Goal: Find specific page/section: Find specific page/section

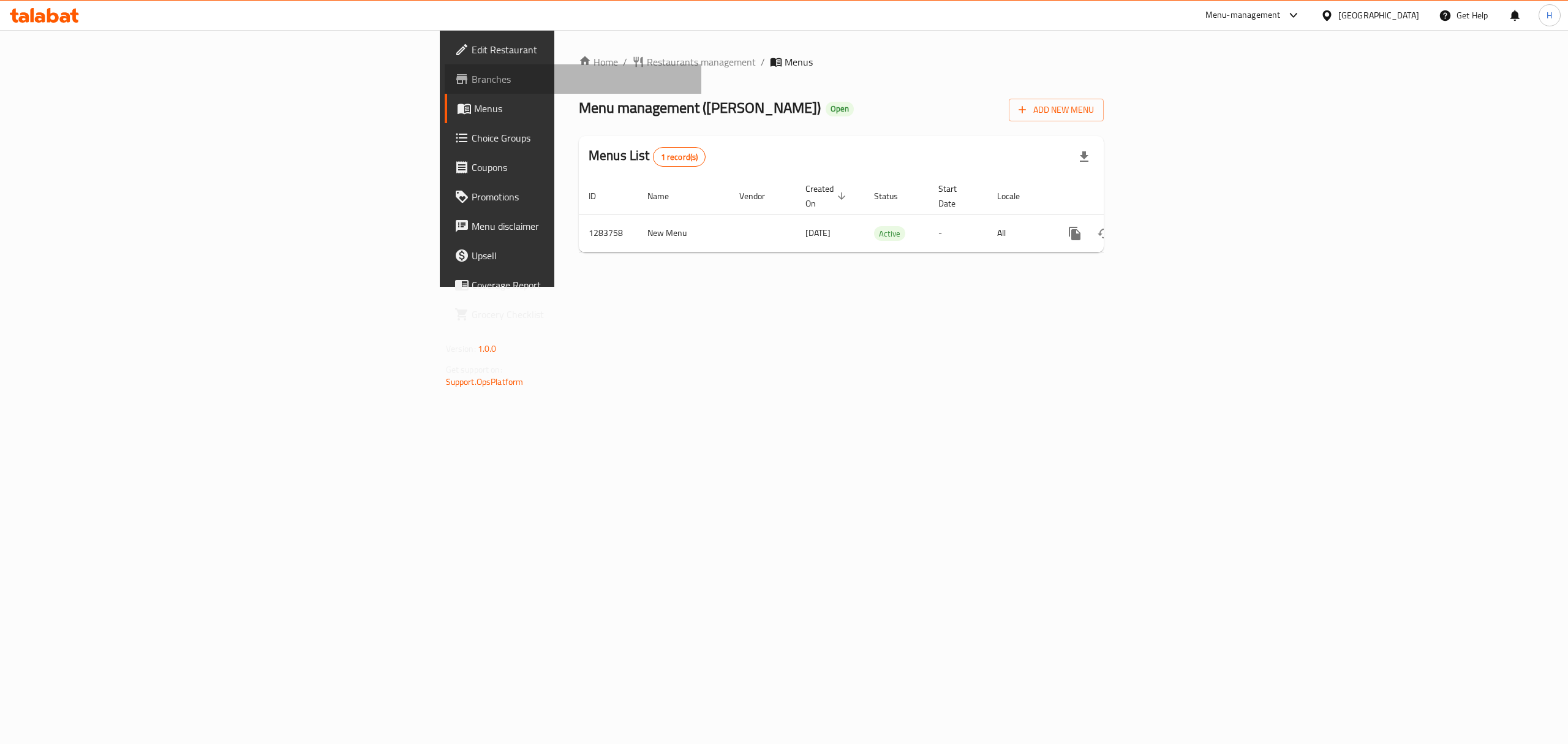
click at [445, 66] on link "Branches" at bounding box center [573, 79] width 257 height 29
click at [1171, 226] on icon "enhanced table" at bounding box center [1164, 234] width 15 height 15
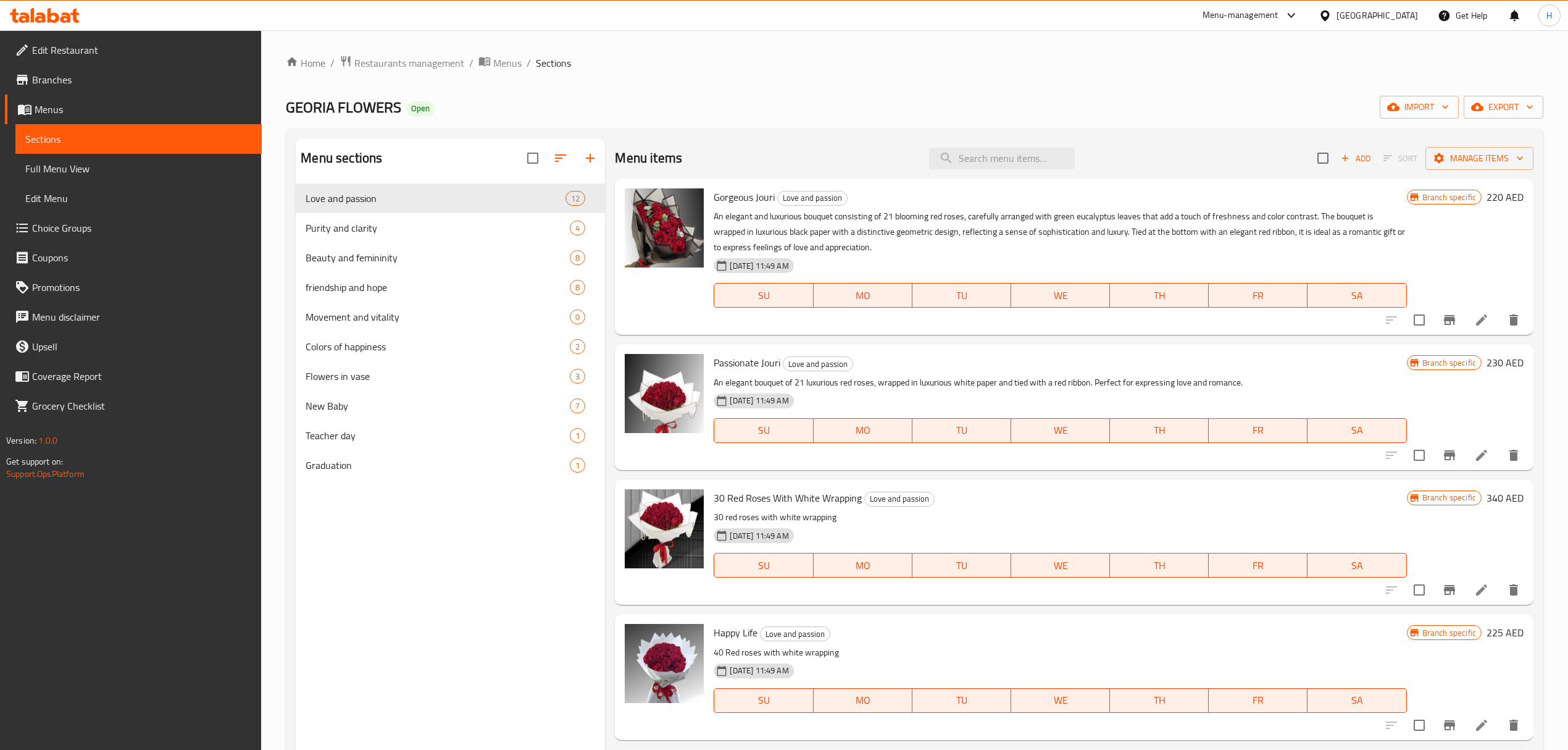
click at [117, 168] on span "Full Menu View" at bounding box center [139, 169] width 227 height 15
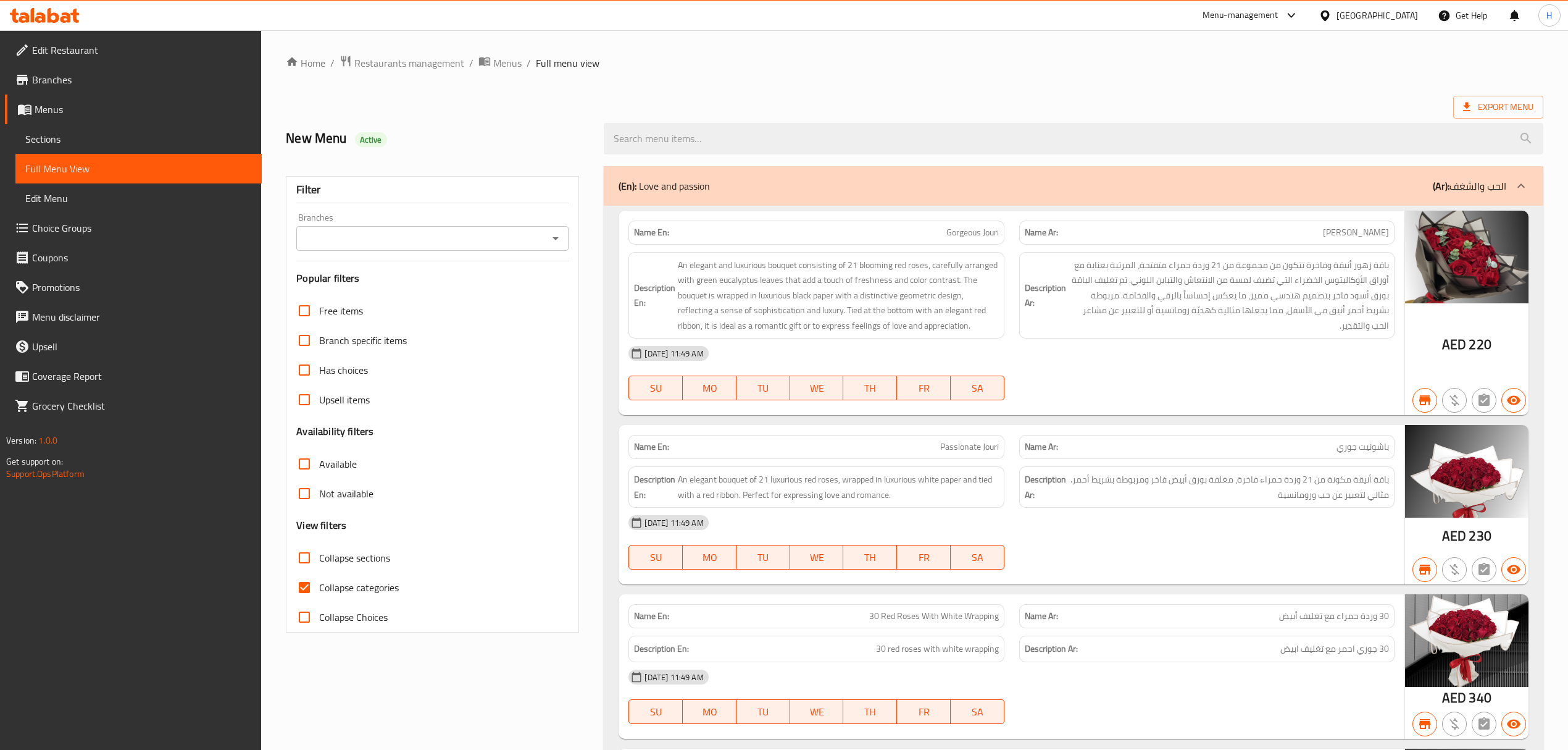
click at [436, 245] on input "Branches" at bounding box center [422, 238] width 244 height 17
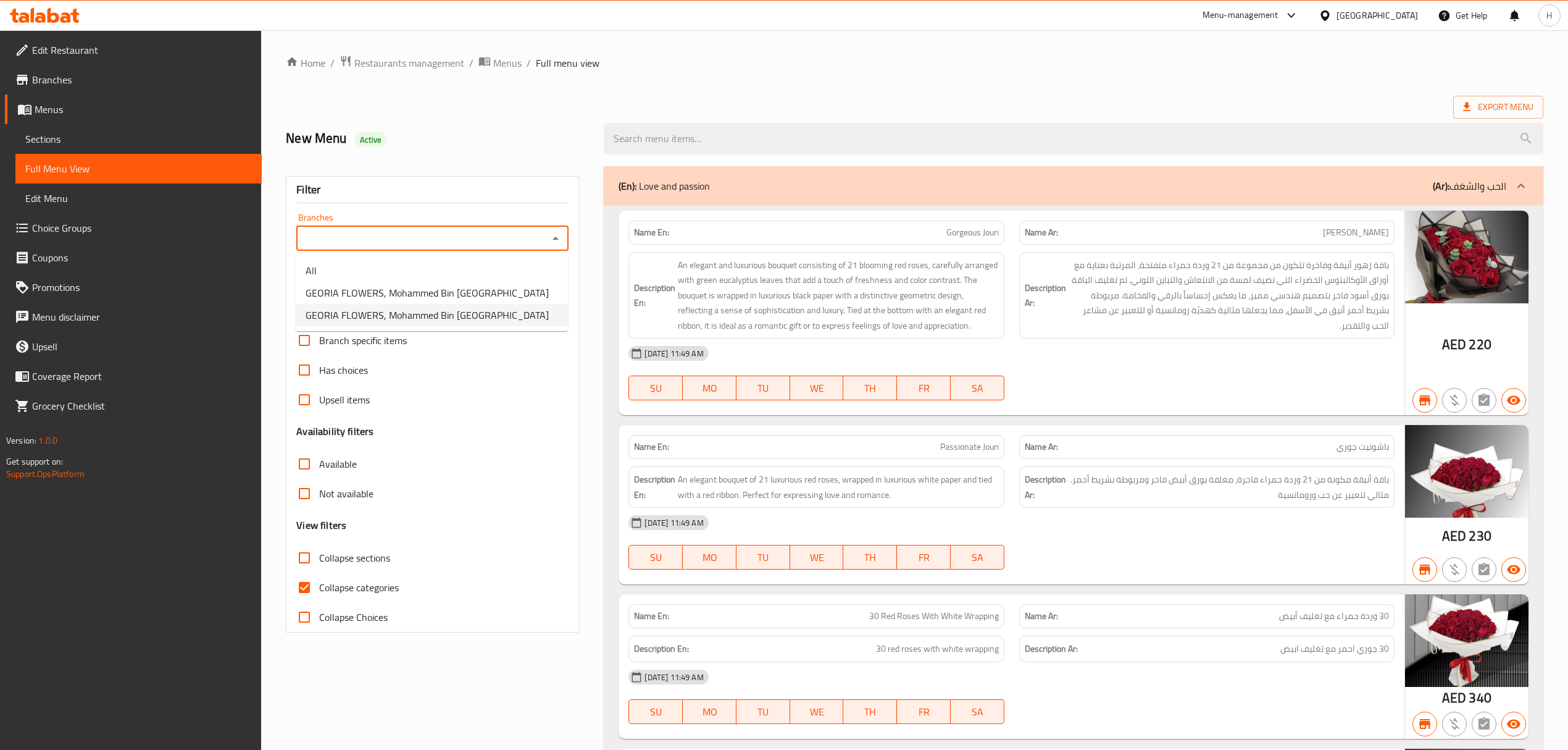
click at [439, 315] on span "GEORIA FLOWERS, Mohammed Bin Zayed City" at bounding box center [427, 315] width 243 height 15
type input "GEORIA FLOWERS, Mohammed Bin Zayed City"
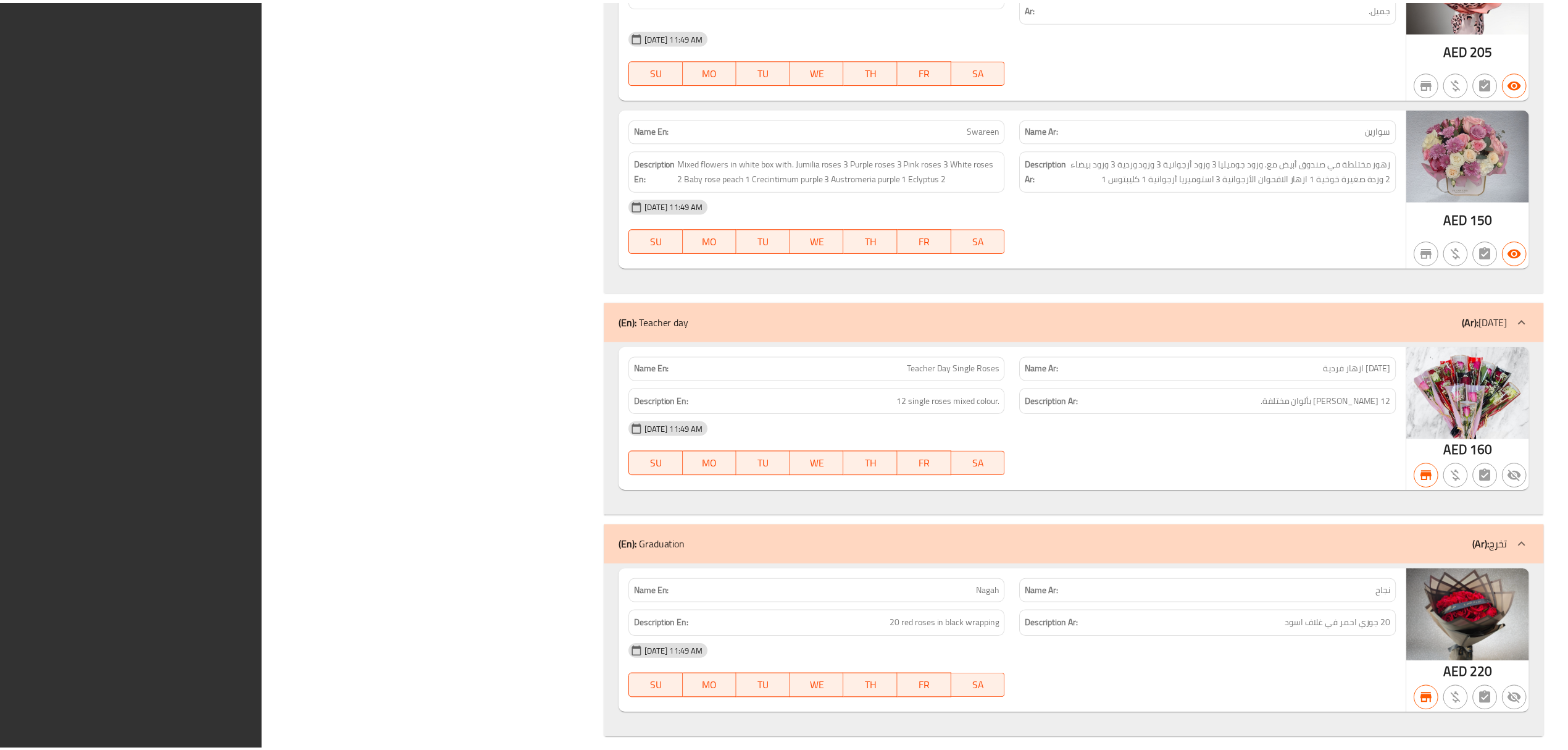
scroll to position [7551, 0]
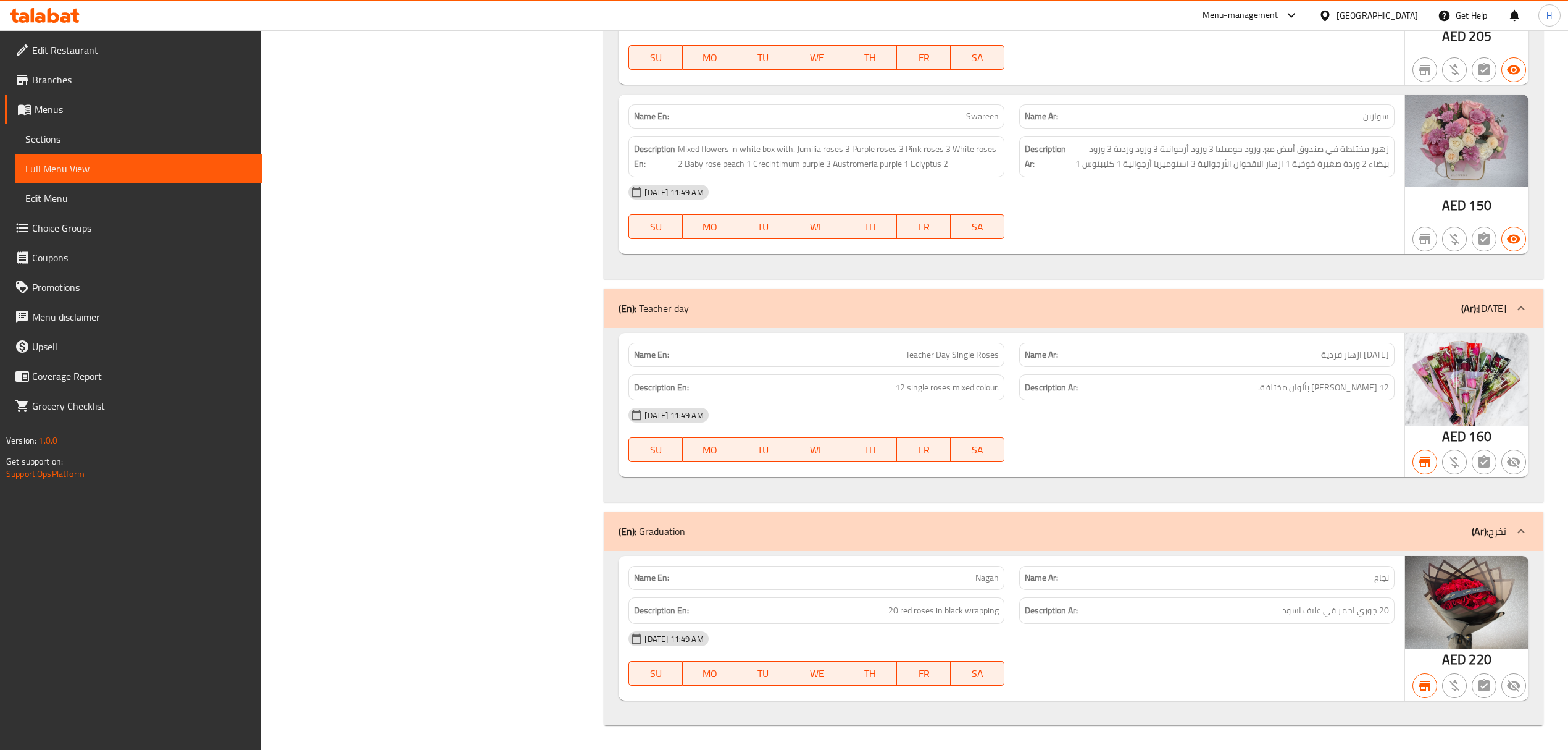
click at [1356, 16] on div "[GEOGRAPHIC_DATA]" at bounding box center [1377, 15] width 81 height 14
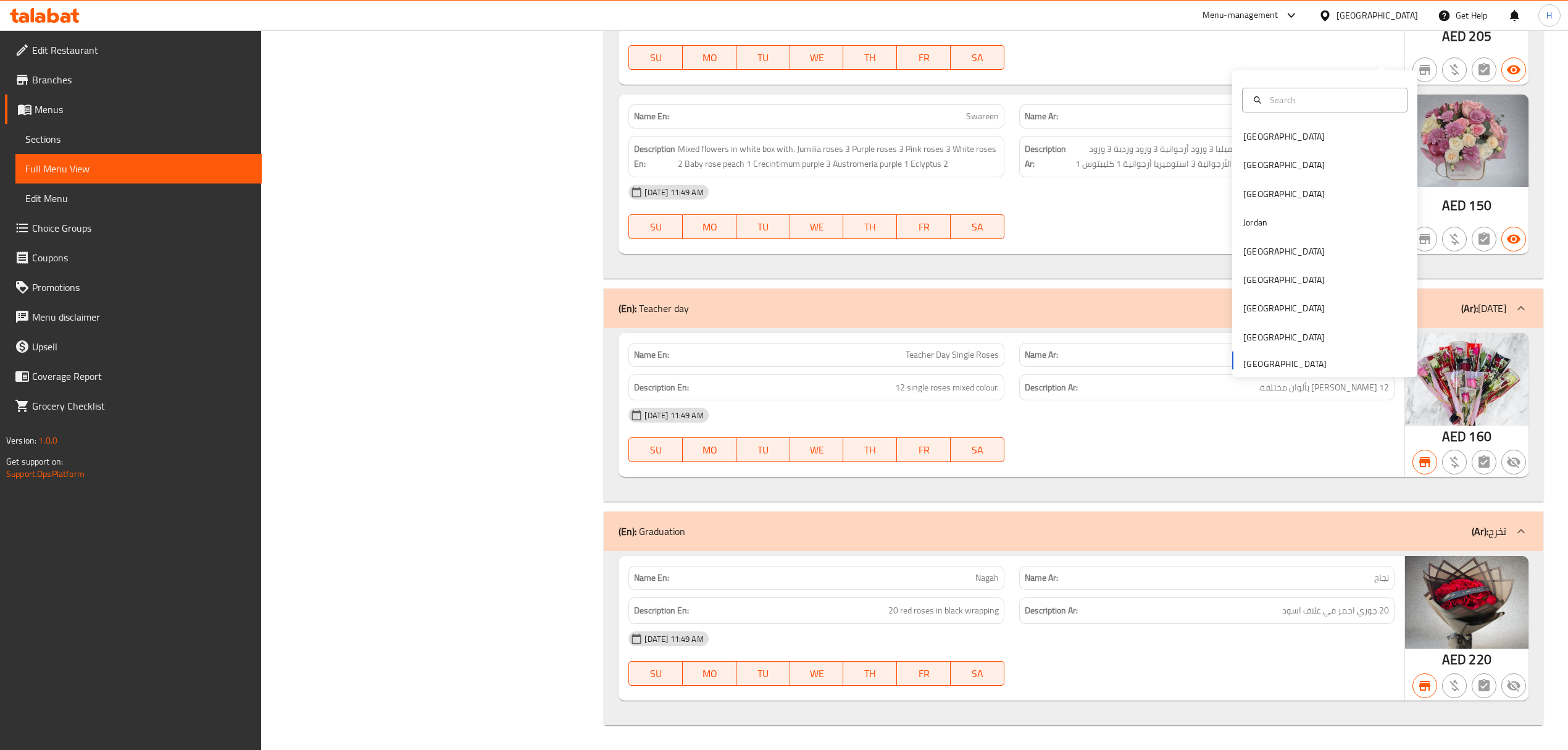
drag, startPoint x: 431, startPoint y: 179, endPoint x: 936, endPoint y: 209, distance: 505.9
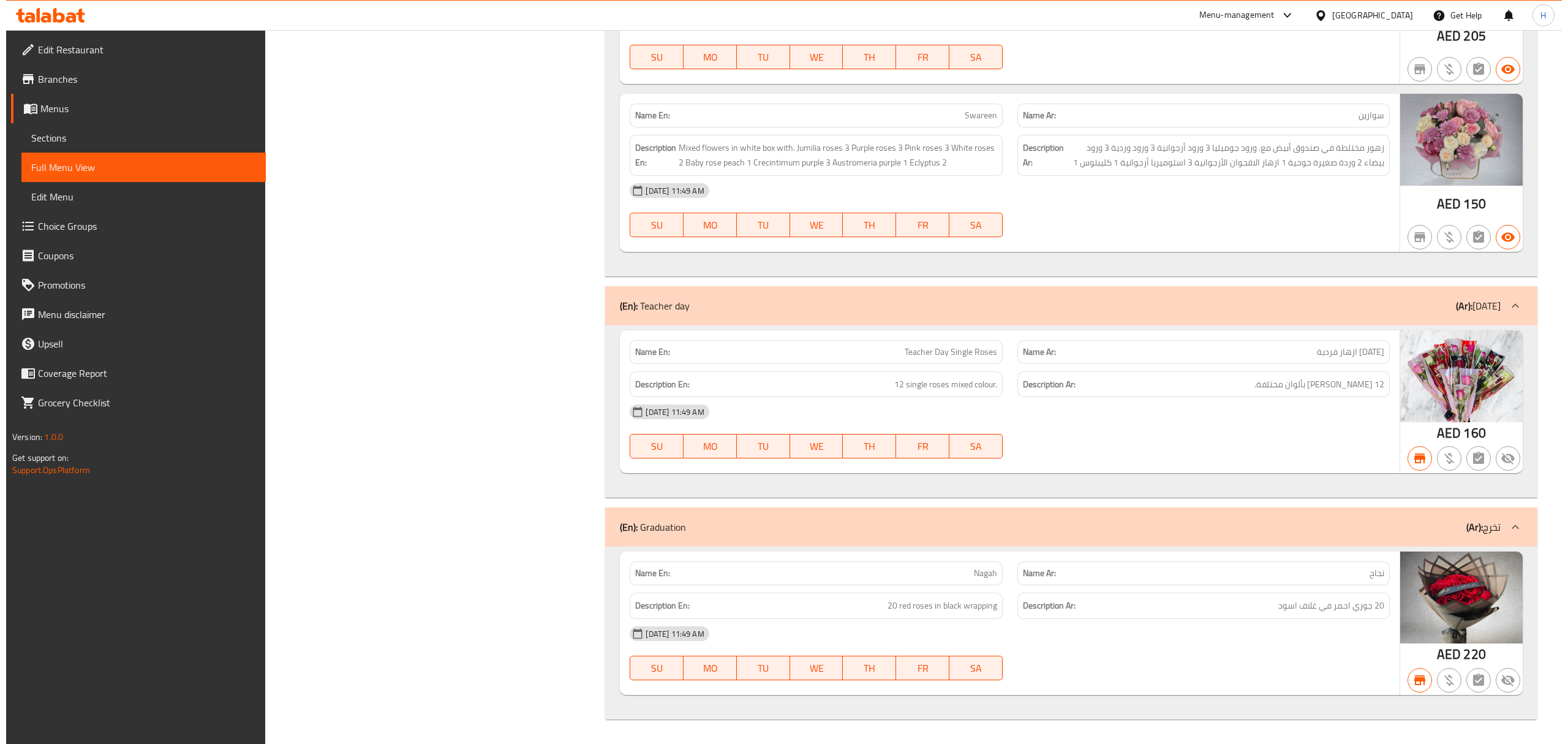
scroll to position [0, 0]
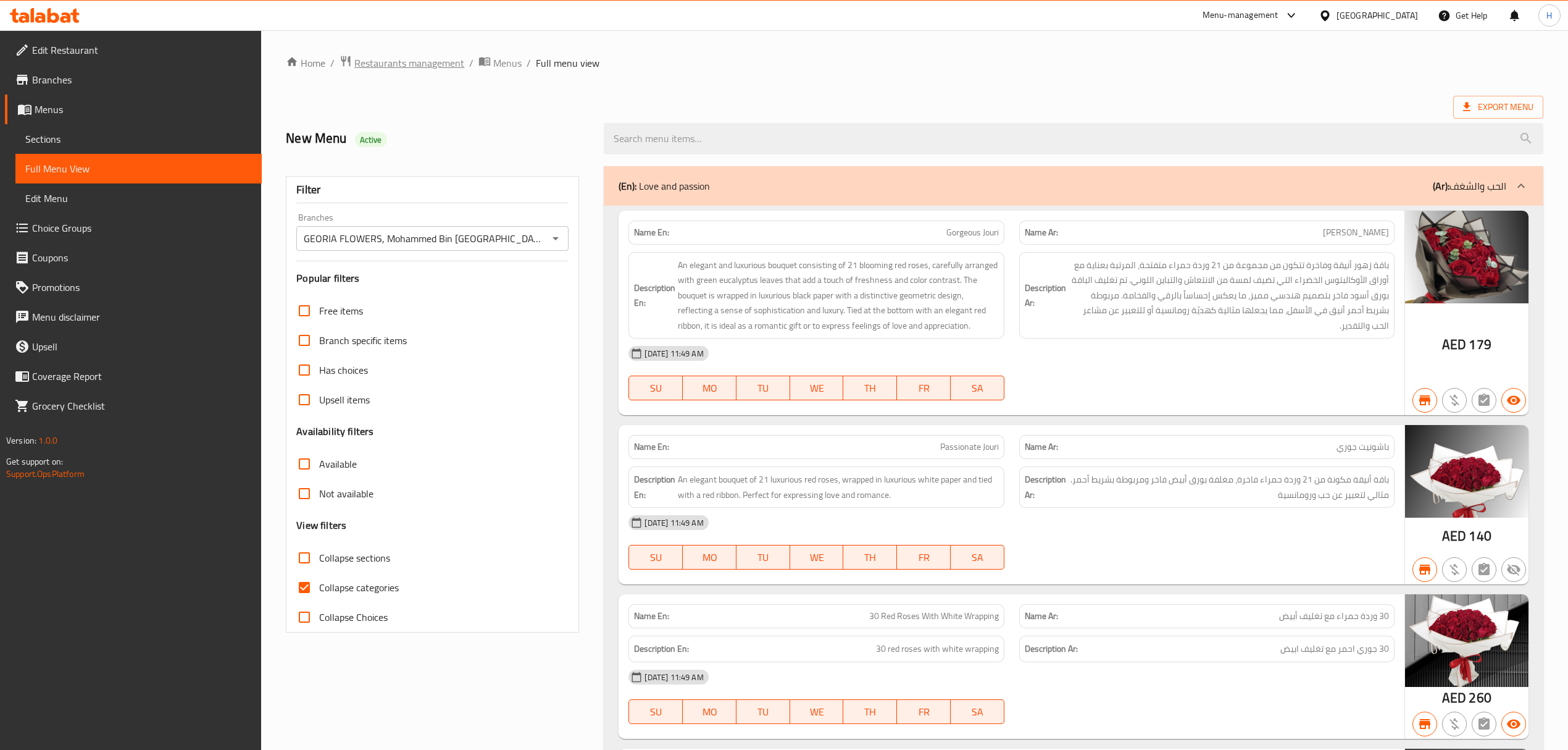
click at [360, 63] on span "Restaurants management" at bounding box center [409, 63] width 110 height 15
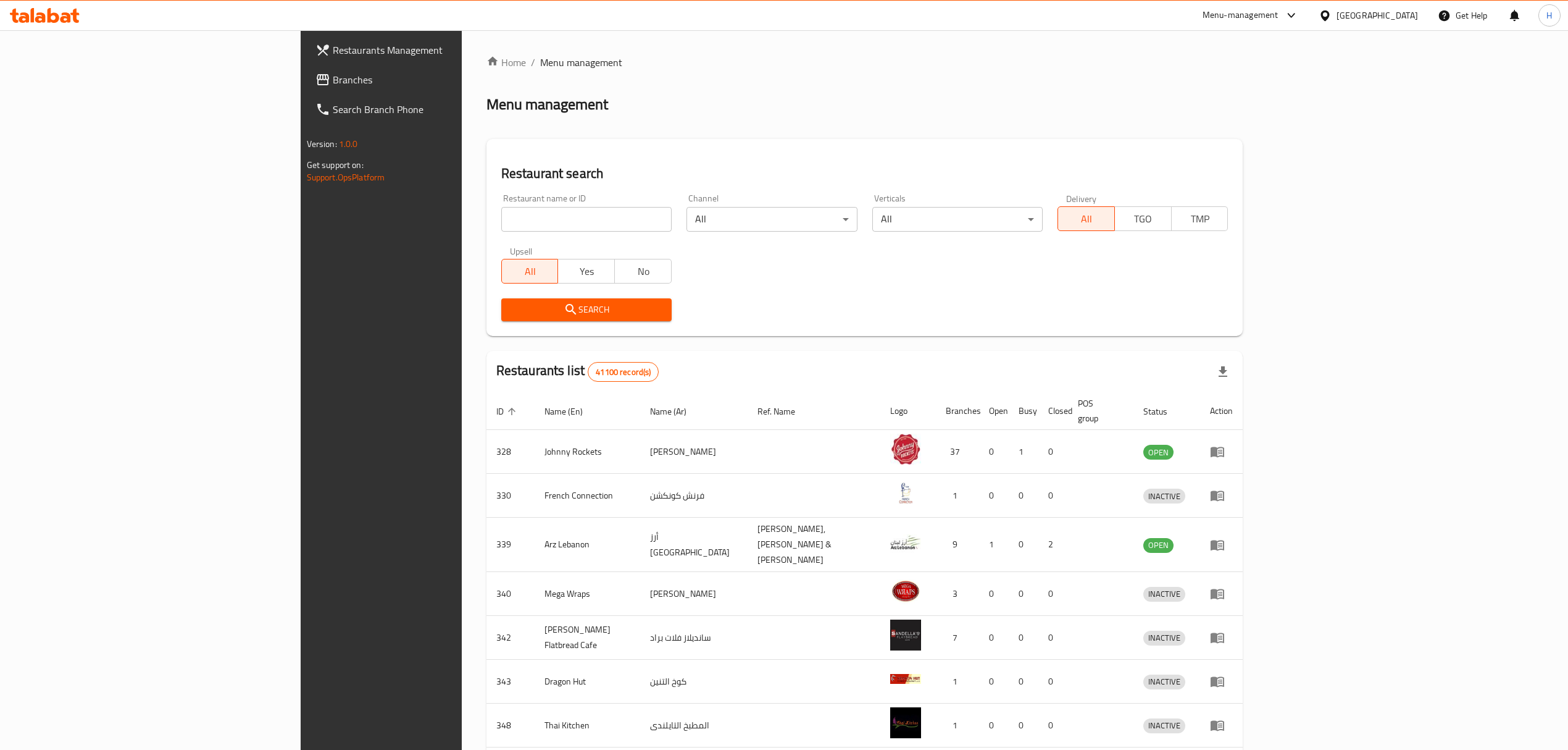
click at [501, 220] on input "search" at bounding box center [586, 219] width 170 height 24
paste input "DESI MAR"
type input "DESI MAR"
click at [541, 322] on div "Search" at bounding box center [586, 310] width 185 height 38
click at [534, 315] on span "Search" at bounding box center [586, 309] width 151 height 15
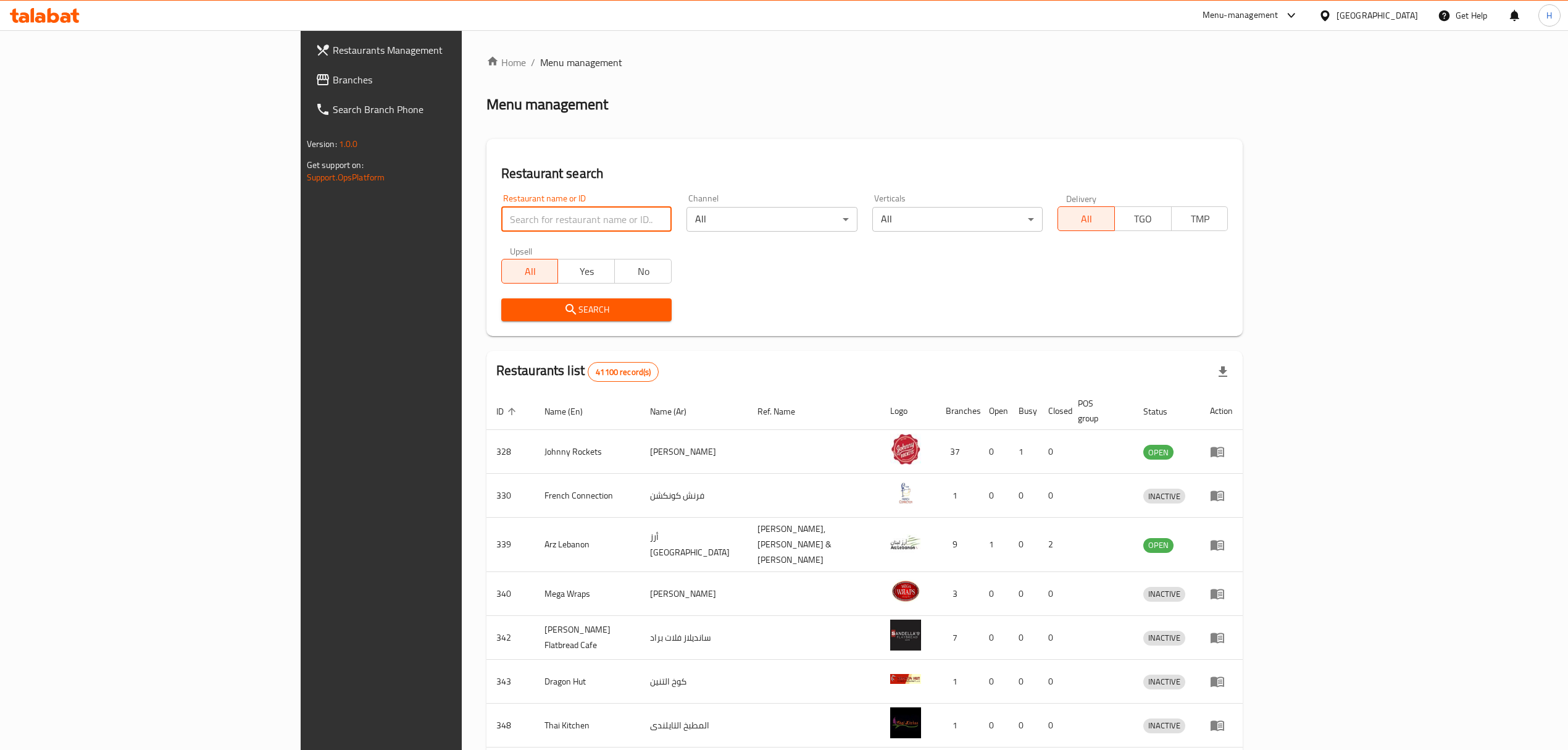
click at [501, 214] on input "search" at bounding box center [586, 219] width 170 height 24
paste input "DESI MAR"
type input "DESI MAR"
click at [564, 310] on icon "submit" at bounding box center [571, 309] width 15 height 15
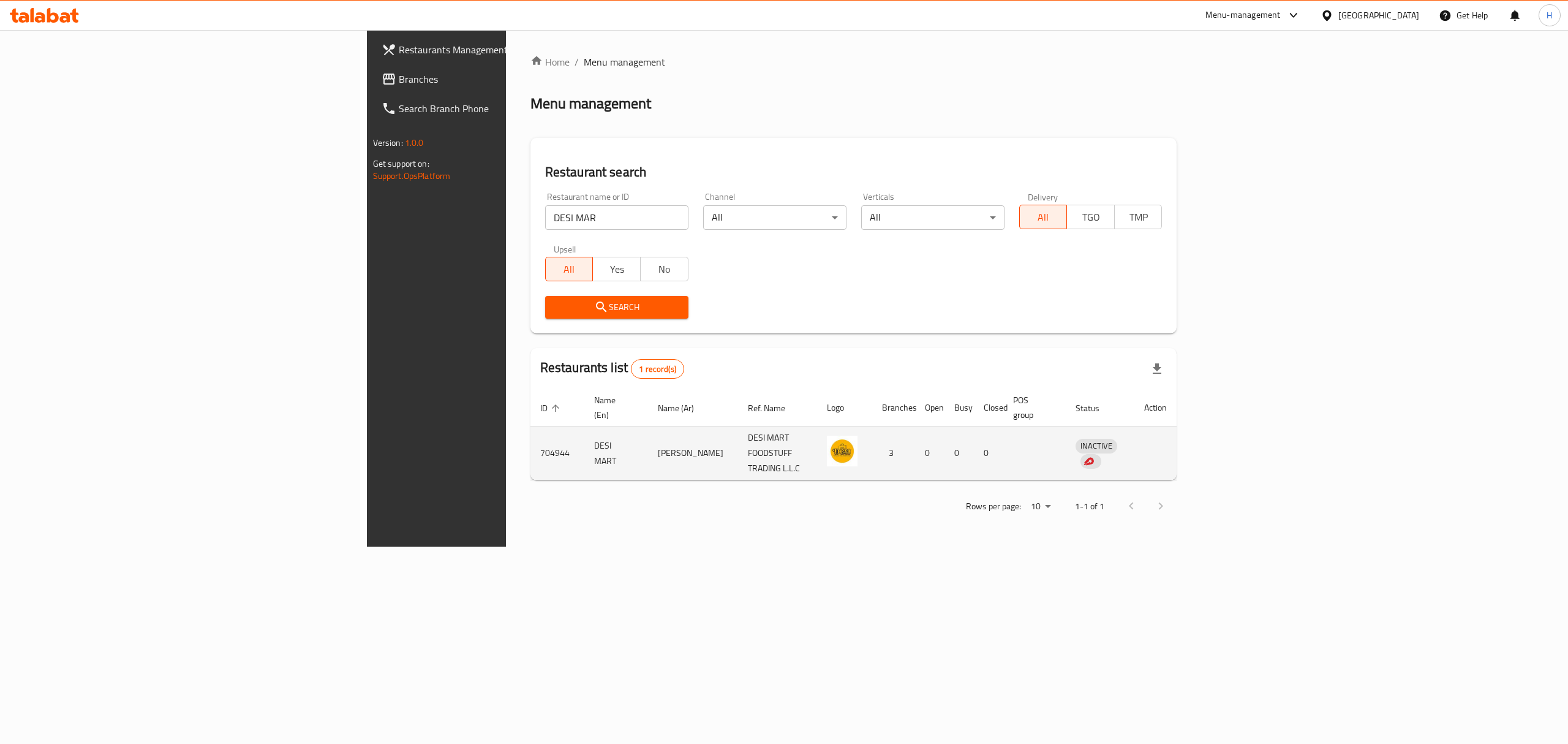
click at [585, 438] on td "DESI MART" at bounding box center [616, 453] width 64 height 54
copy td "DESI MART"
click at [59, 8] on icon at bounding box center [44, 15] width 70 height 15
